Goal: Information Seeking & Learning: Learn about a topic

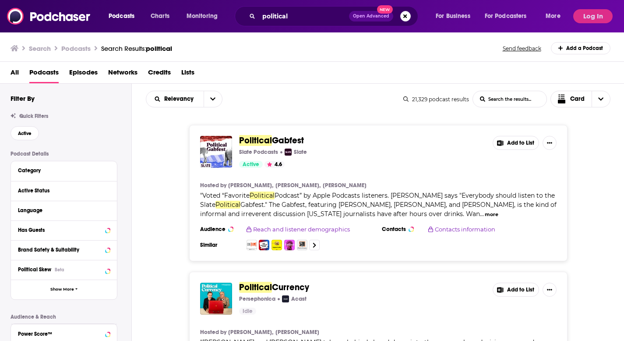
click at [508, 102] on input "List Search Input" at bounding box center [510, 99] width 74 height 16
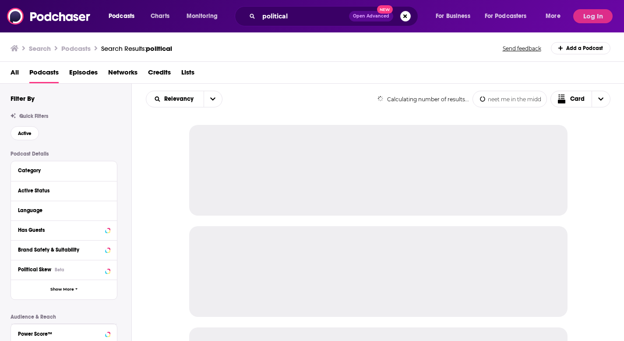
scroll to position [0, 7]
type input "meet me in the middle"
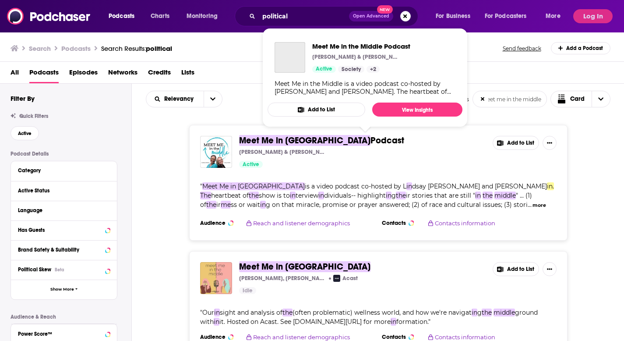
click at [283, 140] on span "Meet Me in [GEOGRAPHIC_DATA]" at bounding box center [304, 140] width 131 height 11
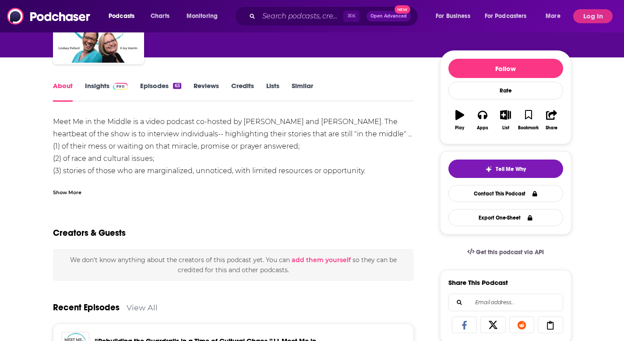
scroll to position [89, 0]
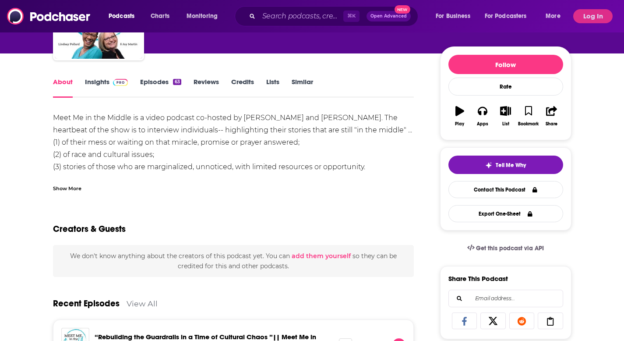
click at [90, 83] on link "Insights" at bounding box center [106, 88] width 43 height 20
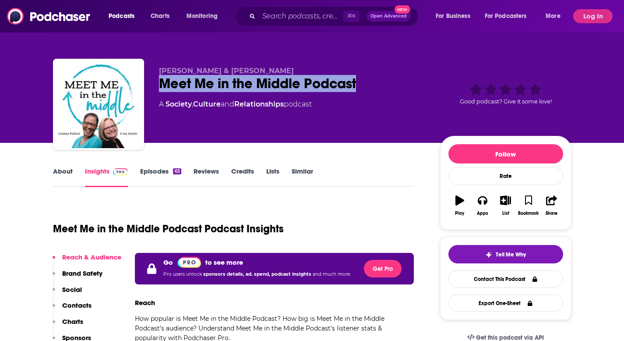
drag, startPoint x: 157, startPoint y: 82, endPoint x: 359, endPoint y: 82, distance: 202.4
click at [359, 82] on div "[PERSON_NAME] & [PERSON_NAME] Meet Me in the Middle Podcast A Society , Culture…" at bounding box center [312, 106] width 519 height 95
copy h2 "Meet Me in the Middle Podcast"
click at [592, 19] on button "Log In" at bounding box center [592, 16] width 39 height 14
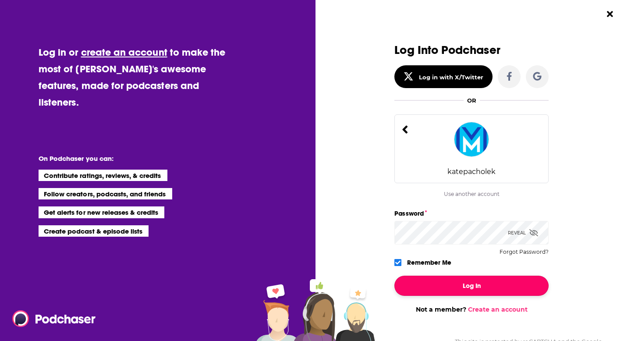
click at [460, 288] on button "Log In" at bounding box center [471, 286] width 154 height 20
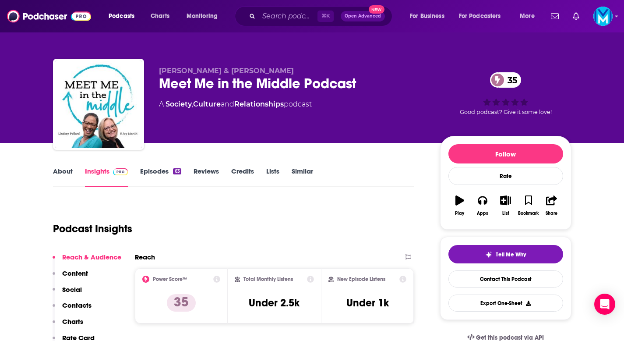
click at [242, 173] on link "Credits" at bounding box center [242, 177] width 23 height 20
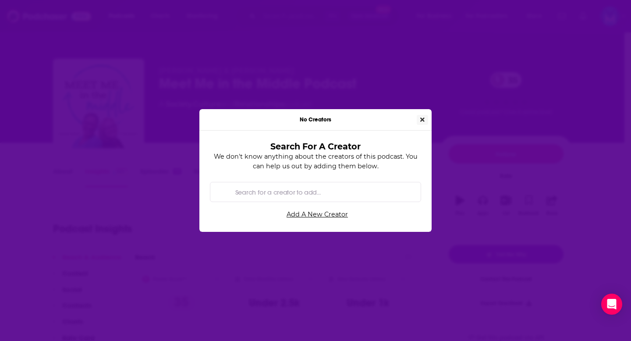
click at [424, 118] on icon "Close" at bounding box center [422, 119] width 4 height 4
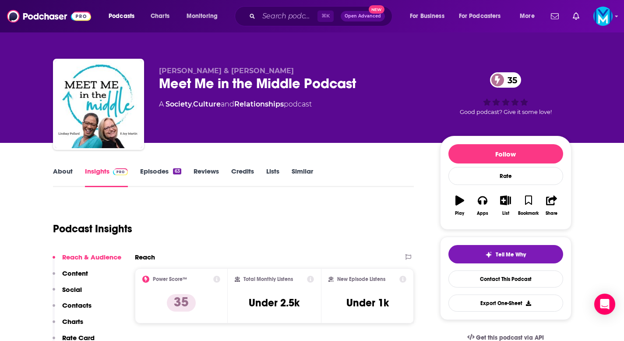
click at [61, 170] on link "About" at bounding box center [63, 177] width 20 height 20
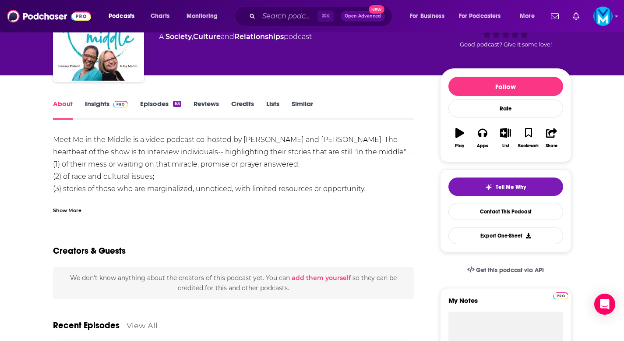
scroll to position [77, 0]
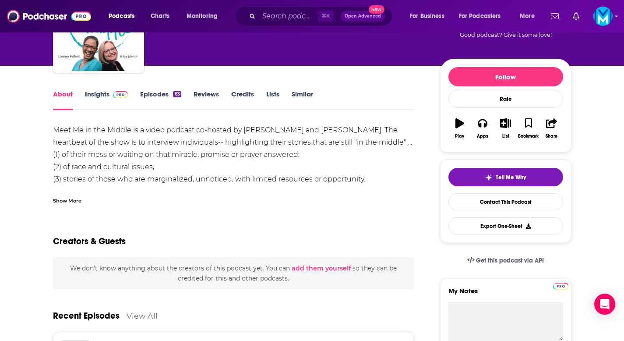
click at [67, 200] on div "Show More" at bounding box center [67, 200] width 28 height 8
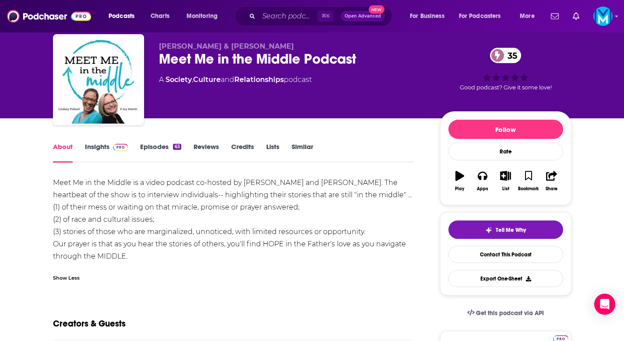
scroll to position [0, 0]
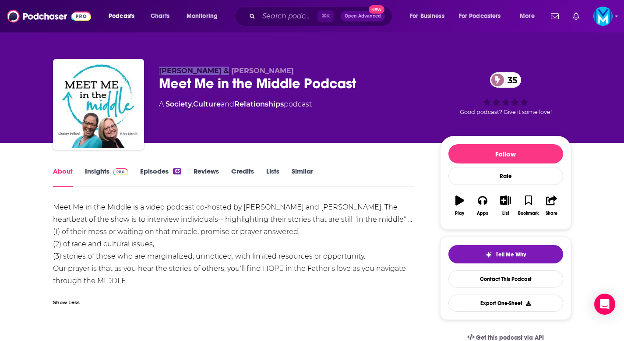
drag, startPoint x: 155, startPoint y: 71, endPoint x: 212, endPoint y: 73, distance: 56.1
click at [213, 74] on div "[PERSON_NAME] & [PERSON_NAME] Meet Me in the Middle Podcast 35 A Society , Cult…" at bounding box center [312, 106] width 519 height 95
copy span "[PERSON_NAME]"
